Goal: Task Accomplishment & Management: Manage account settings

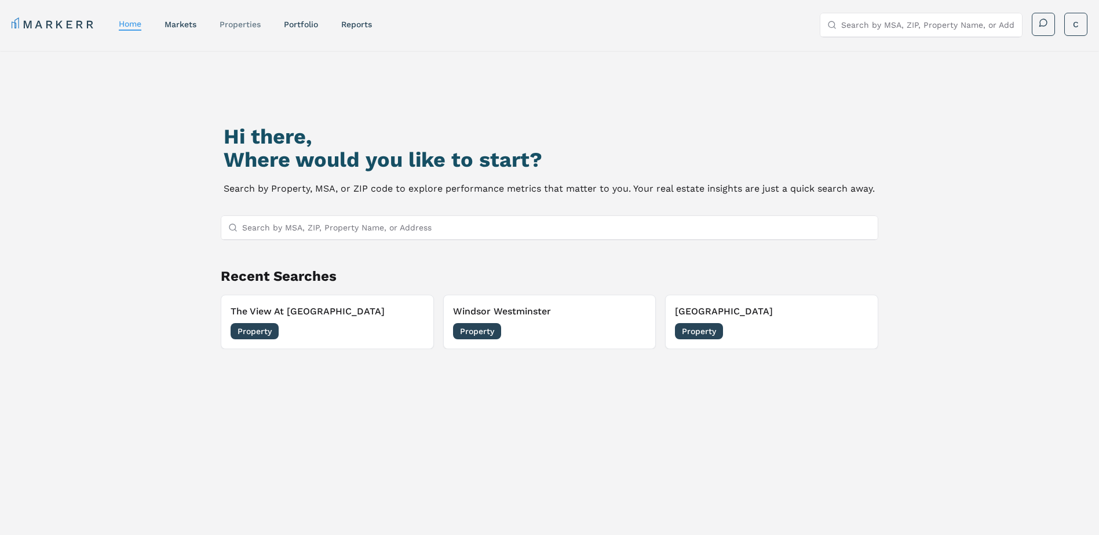
click at [249, 25] on link "properties" at bounding box center [240, 24] width 41 height 9
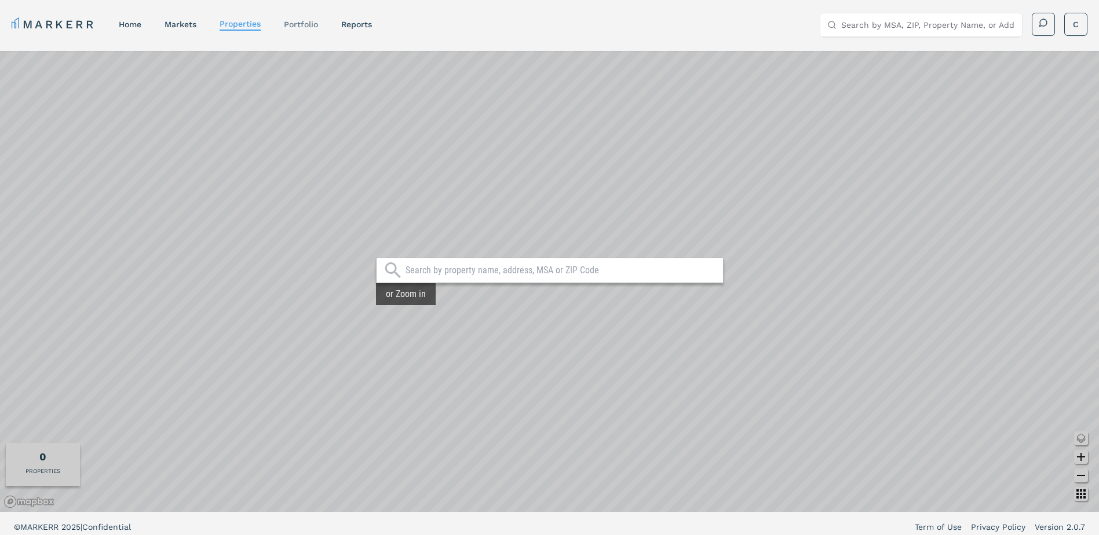
click at [300, 30] on div "Portfolio" at bounding box center [301, 25] width 34 height 12
click at [302, 20] on link "Portfolio" at bounding box center [301, 24] width 34 height 9
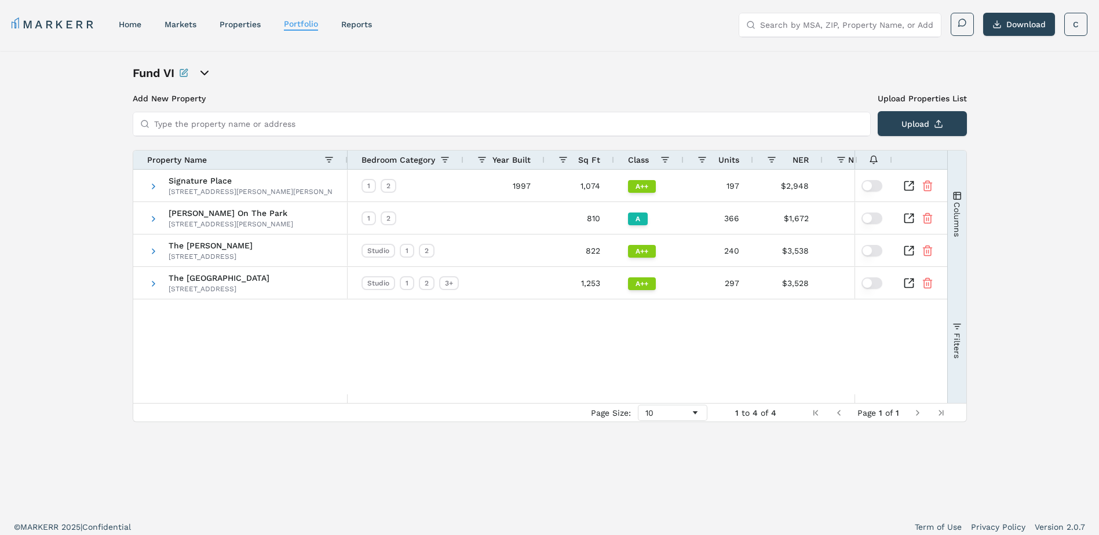
click at [245, 123] on input "Type the property name or address" at bounding box center [508, 123] width 709 height 23
click at [212, 72] on icon "open portfolio options" at bounding box center [205, 73] width 14 height 14
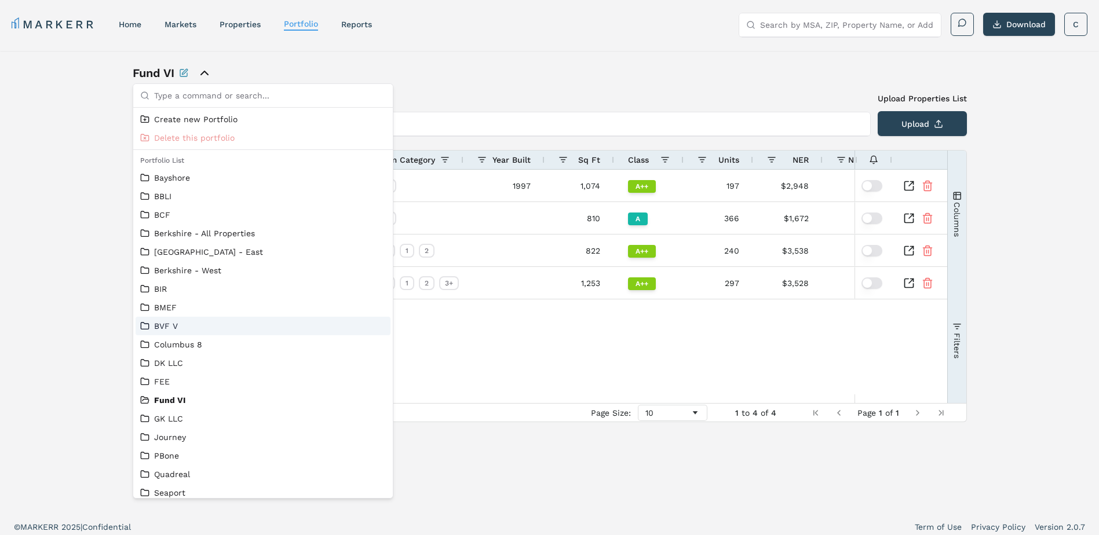
click at [210, 329] on link "BVF V" at bounding box center [263, 326] width 246 height 12
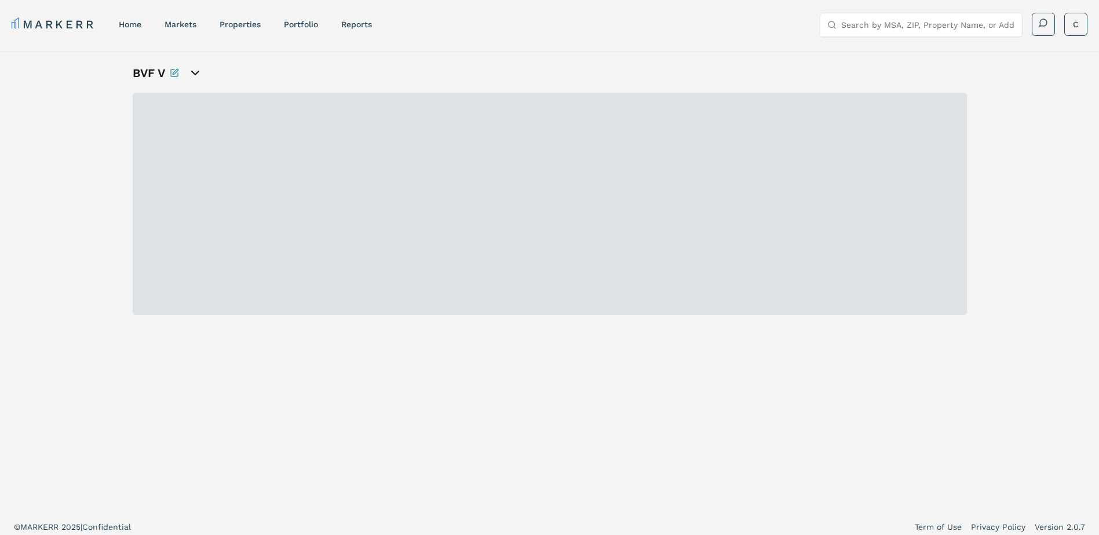
click at [198, 74] on icon "open portfolio options" at bounding box center [195, 73] width 14 height 14
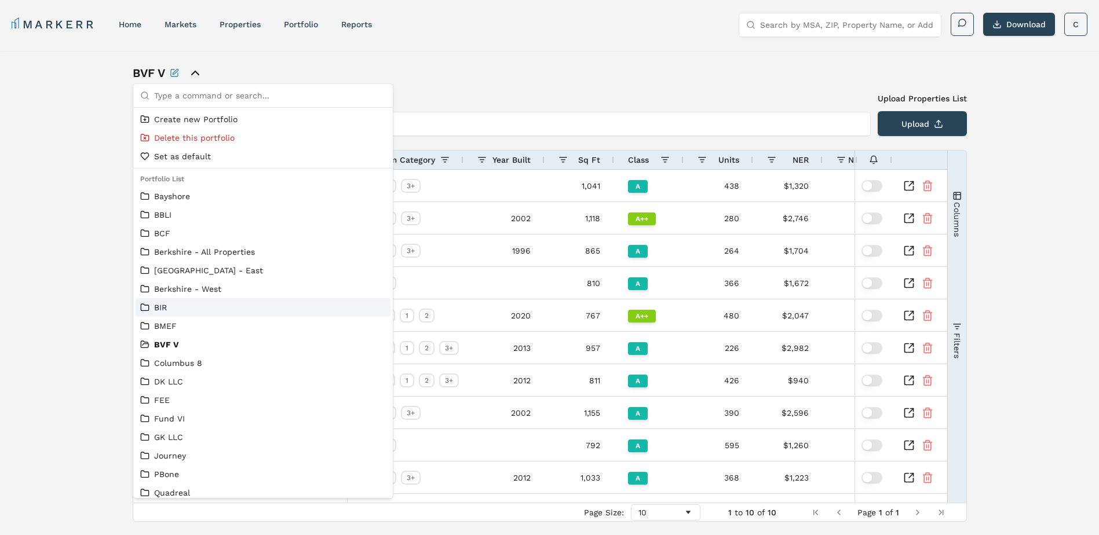
scroll to position [43, 0]
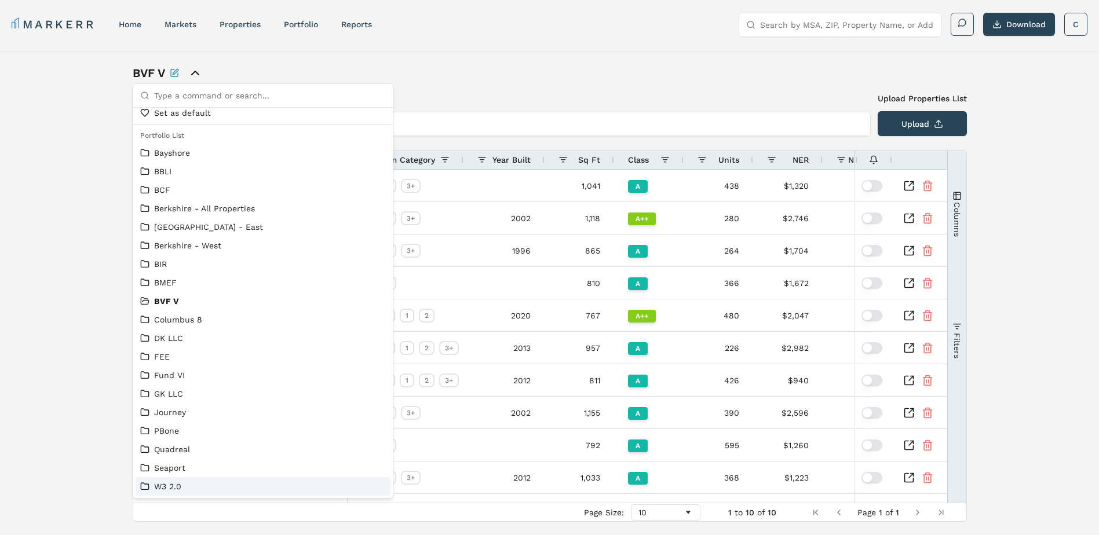
click at [182, 487] on link "W3 2.0" at bounding box center [263, 487] width 246 height 12
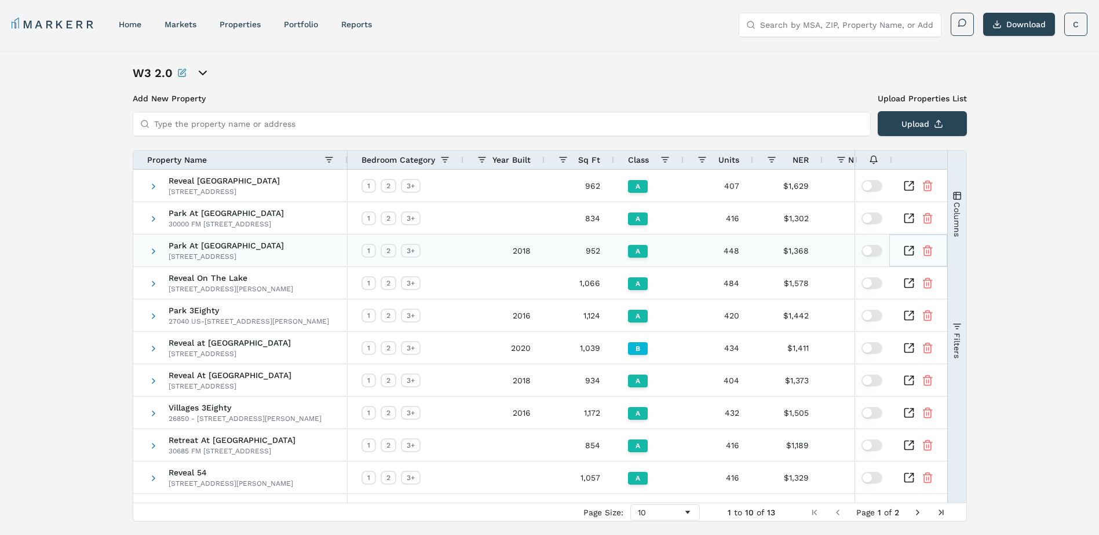
click at [906, 250] on icon "Inspect Comparable" at bounding box center [909, 251] width 12 height 12
click at [911, 379] on icon "Inspect Comparable" at bounding box center [911, 378] width 5 height 5
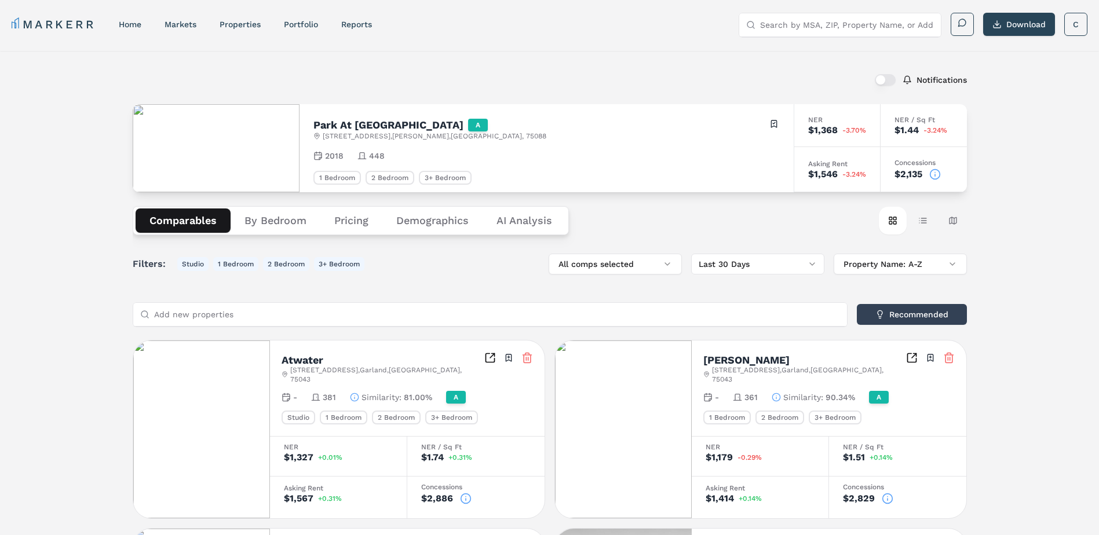
click at [397, 303] on input "Add new properties" at bounding box center [497, 314] width 686 height 23
click at [398, 307] on input "Add new properties" at bounding box center [497, 314] width 686 height 23
type input "s"
click at [819, 27] on input "Search by MSA, ZIP, Property Name, or Address" at bounding box center [847, 24] width 174 height 23
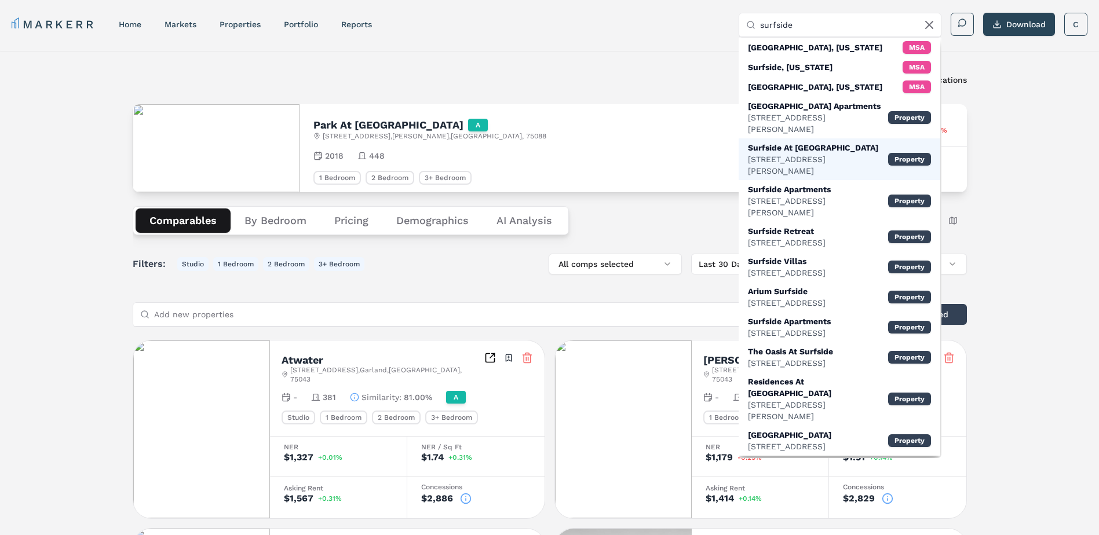
type input "surfside"
click at [814, 142] on div "Surfside At Sapphire Bay" at bounding box center [818, 148] width 140 height 12
